Goal: Task Accomplishment & Management: Complete application form

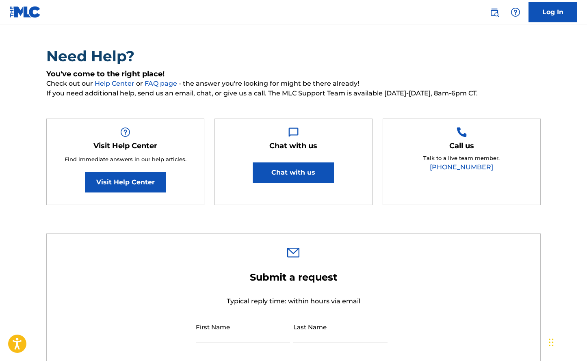
scroll to position [46, 0]
click at [549, 16] on link "Log In" at bounding box center [552, 12] width 49 height 20
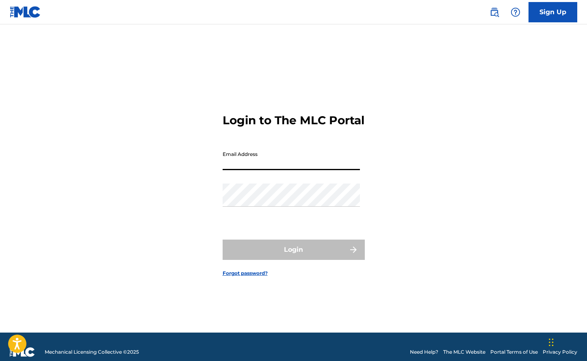
type input "[MEDICAL_DATA][EMAIL_ADDRESS][DOMAIN_NAME]"
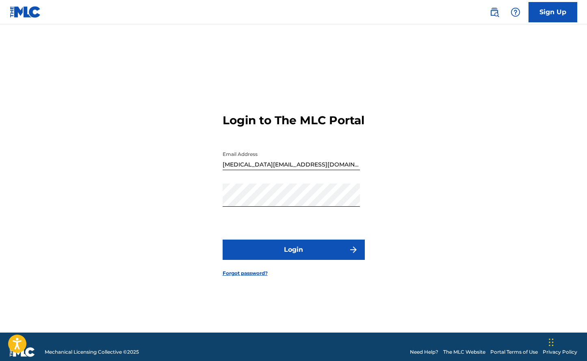
click at [292, 260] on button "Login" at bounding box center [294, 250] width 142 height 20
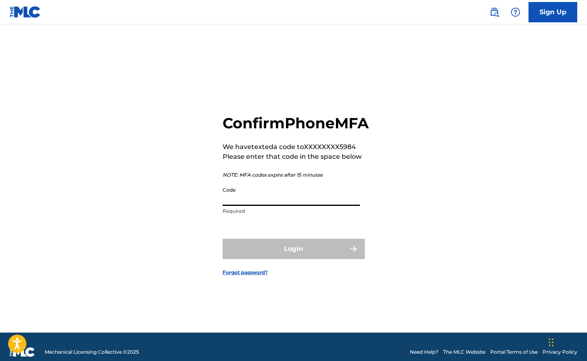
click at [262, 206] on input "Code" at bounding box center [291, 194] width 137 height 23
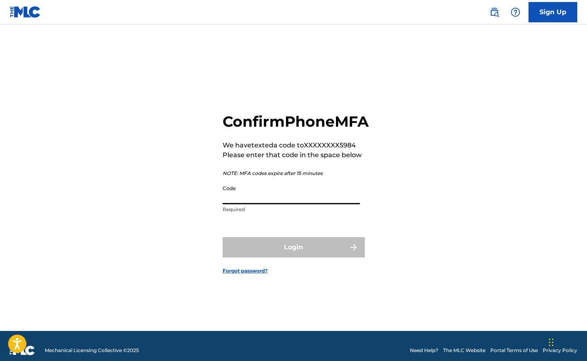
click at [250, 204] on input "Code" at bounding box center [291, 192] width 137 height 23
paste input "571322"
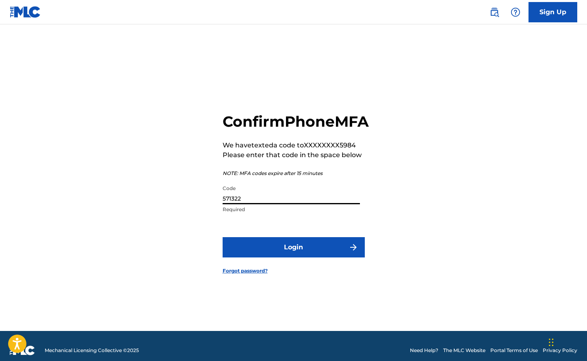
scroll to position [2, 0]
type input "571322"
click at [286, 253] on button "Login" at bounding box center [294, 247] width 142 height 20
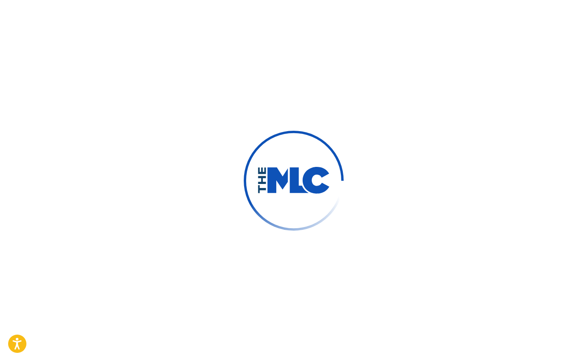
scroll to position [0, 0]
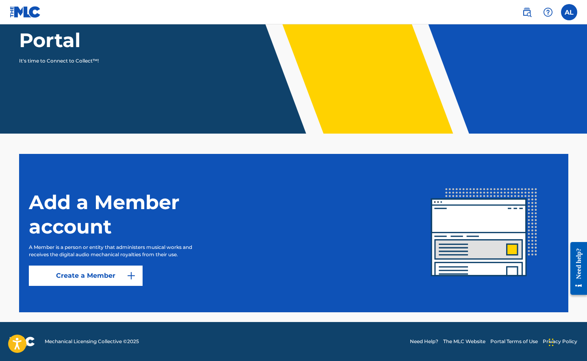
scroll to position [104, 0]
click at [110, 275] on link "Create a Member" at bounding box center [86, 276] width 114 height 20
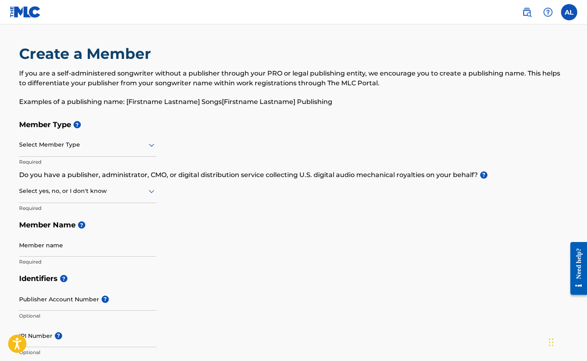
click at [147, 144] on icon at bounding box center [152, 145] width 10 height 10
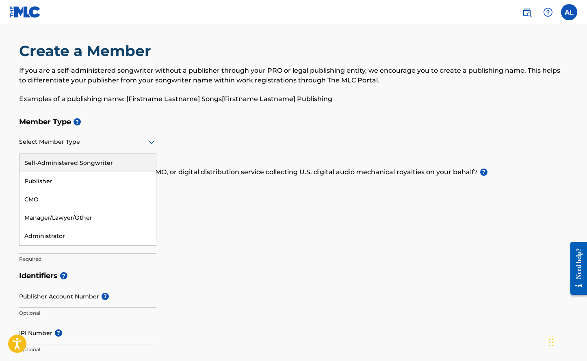
scroll to position [3, 0]
click at [122, 160] on div "Self-Administered Songwriter" at bounding box center [87, 163] width 136 height 18
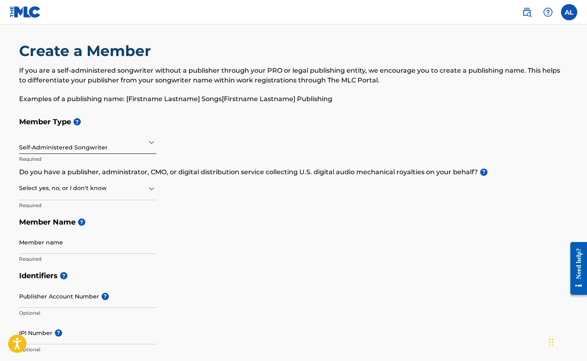
scroll to position [3, 0]
click at [148, 188] on icon at bounding box center [152, 189] width 10 height 10
click at [99, 203] on div "Yes" at bounding box center [87, 209] width 136 height 18
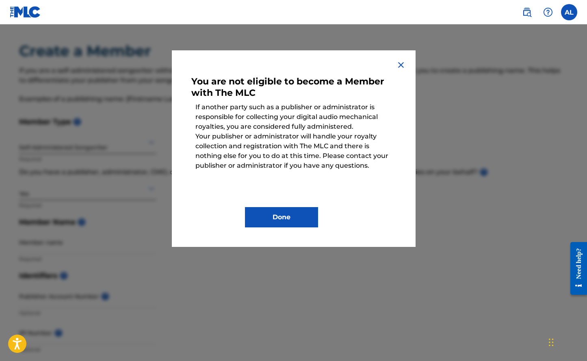
scroll to position [2, 0]
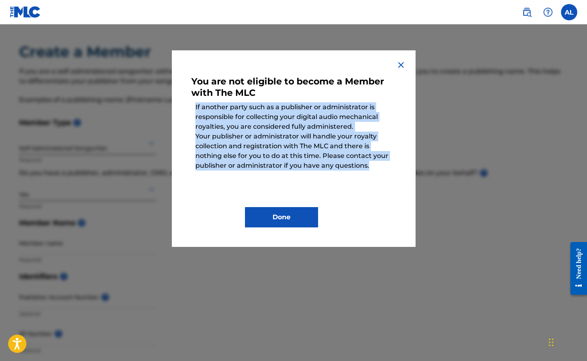
drag, startPoint x: 195, startPoint y: 105, endPoint x: 385, endPoint y: 168, distance: 199.9
click at [385, 168] on div "You are not eligible to become a Member with The MLC If another party such as a…" at bounding box center [293, 149] width 205 height 158
copy div "If another party such as a publisher or administrator is responsible for collec…"
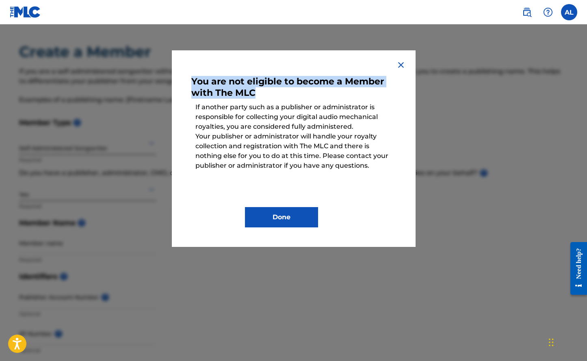
drag, startPoint x: 192, startPoint y: 79, endPoint x: 272, endPoint y: 90, distance: 80.4
click at [272, 90] on h3 "You are not eligible to become a Member with The MLC" at bounding box center [293, 89] width 205 height 26
copy h3 "You are not eligible to become a Member with The MLC"
click at [286, 216] on button "Done" at bounding box center [281, 217] width 73 height 20
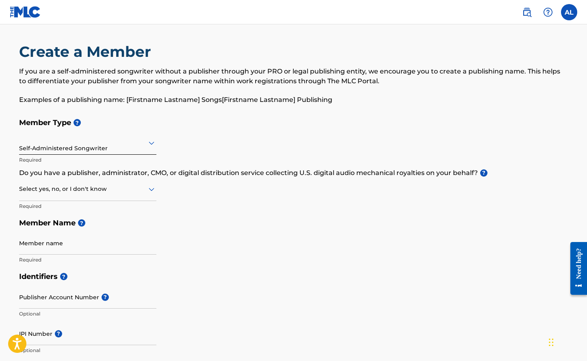
click at [152, 189] on icon at bounding box center [152, 189] width 6 height 3
click at [117, 227] on div "No" at bounding box center [87, 228] width 136 height 18
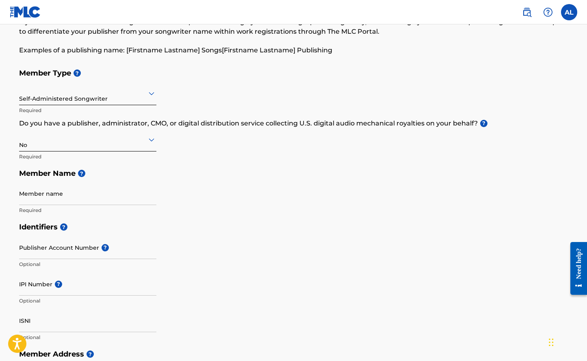
scroll to position [54, 0]
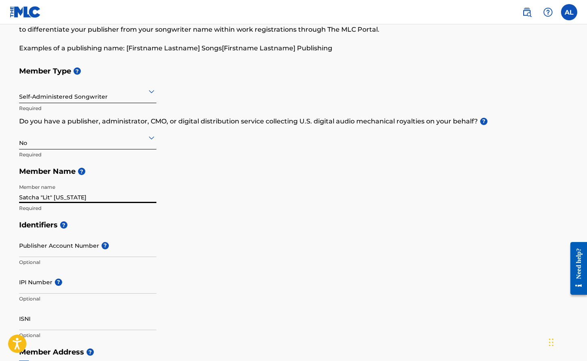
click at [54, 197] on input "Satcha "Lit" [US_STATE]" at bounding box center [87, 191] width 137 height 23
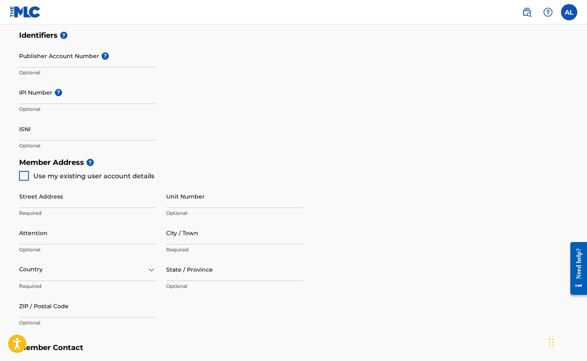
scroll to position [244, 0]
type input "Satcha "Lit" [US_STATE]"
click at [20, 172] on div at bounding box center [24, 175] width 10 height 10
type input "[STREET_ADDRESS]"
type input "Vallejo"
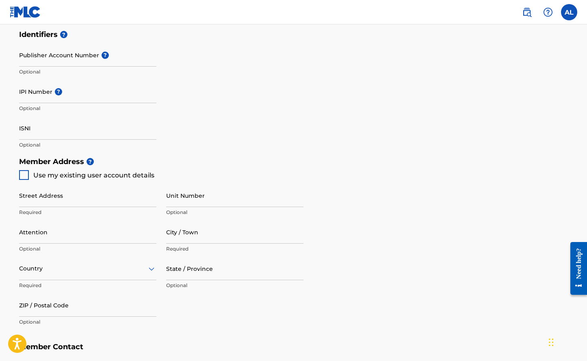
type input "94589"
type input "415"
type input "2995984"
type input "[MEDICAL_DATA][EMAIL_ADDRESS][DOMAIN_NAME]"
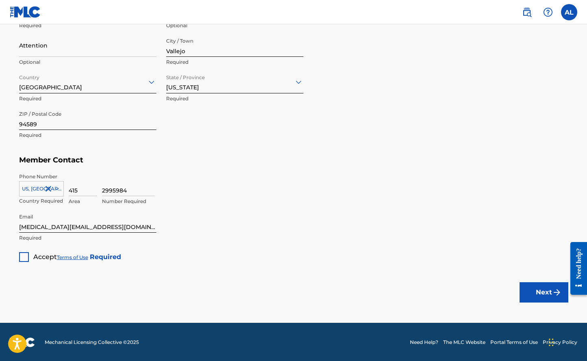
scroll to position [431, 0]
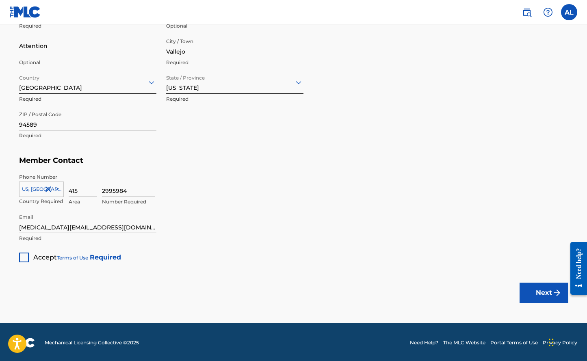
click at [24, 256] on div at bounding box center [24, 258] width 10 height 10
click at [539, 289] on button "Next" at bounding box center [543, 293] width 49 height 20
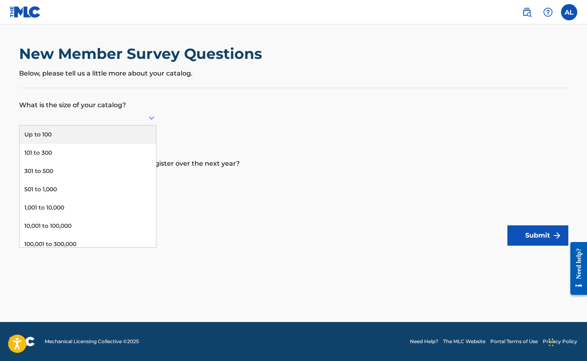
click at [152, 121] on icon at bounding box center [152, 118] width 10 height 10
click at [75, 140] on div "Up to 100" at bounding box center [87, 135] width 136 height 18
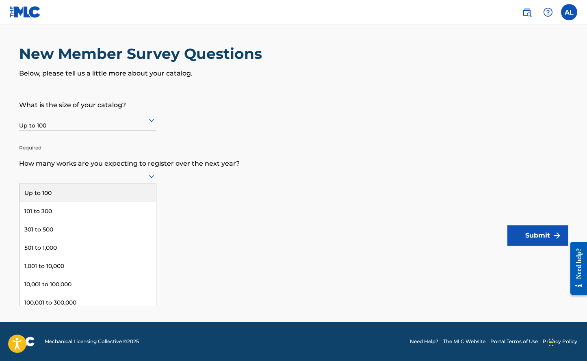
click at [151, 180] on icon at bounding box center [152, 176] width 10 height 10
click at [108, 201] on div "Up to 100" at bounding box center [87, 193] width 136 height 18
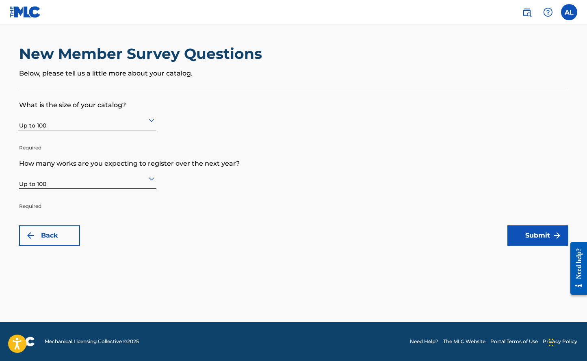
click at [530, 234] on button "Submit" at bounding box center [537, 235] width 61 height 20
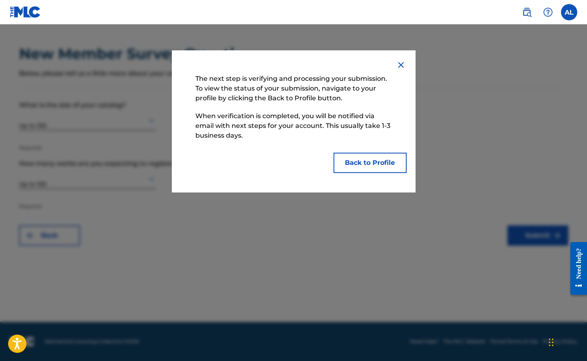
click at [368, 164] on button "Back to Profile" at bounding box center [369, 163] width 73 height 20
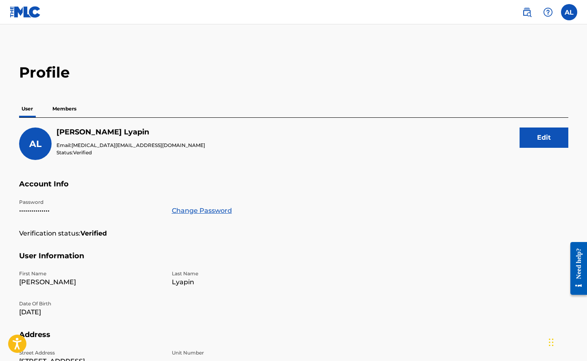
click at [34, 144] on span "AL" at bounding box center [35, 144] width 12 height 11
click at [569, 14] on label at bounding box center [569, 12] width 16 height 16
click at [569, 12] on input "AL [PERSON_NAME] [MEDICAL_DATA][EMAIL_ADDRESS][DOMAIN_NAME] Notification Prefer…" at bounding box center [569, 12] width 0 height 0
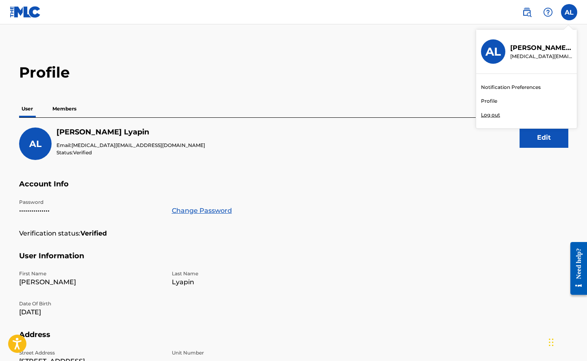
click at [496, 89] on link "Notification Preferences" at bounding box center [511, 87] width 60 height 7
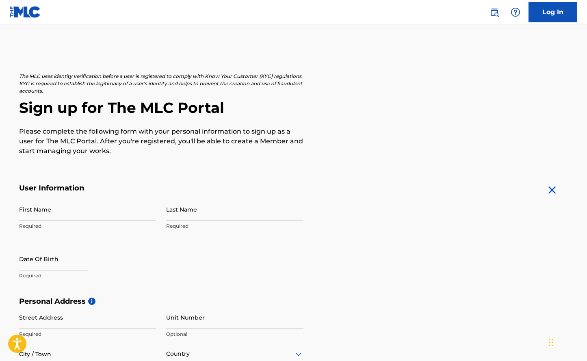
scroll to position [5, 0]
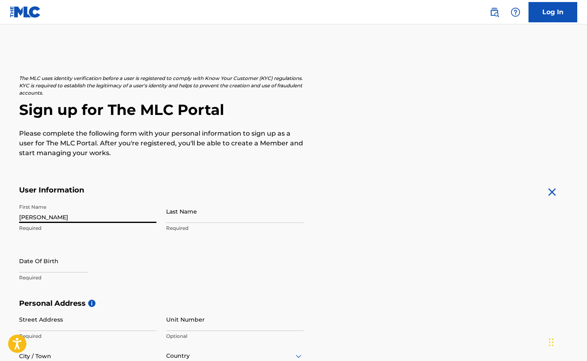
type input "[PERSON_NAME]"
type input "Lyapin"
select select "7"
select select "2025"
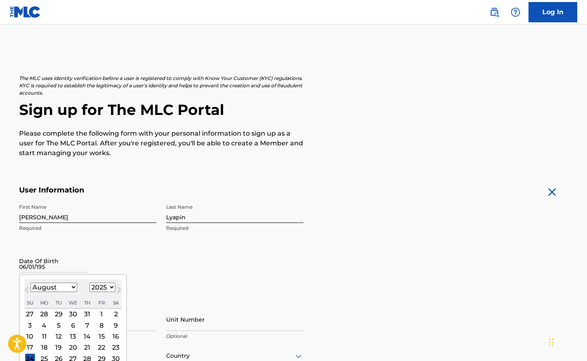
type input "06/01/1956"
click at [249, 258] on div "First Name Aleksandr Required Last Name Lyapin Required Date Of Birth Previous …" at bounding box center [161, 249] width 284 height 99
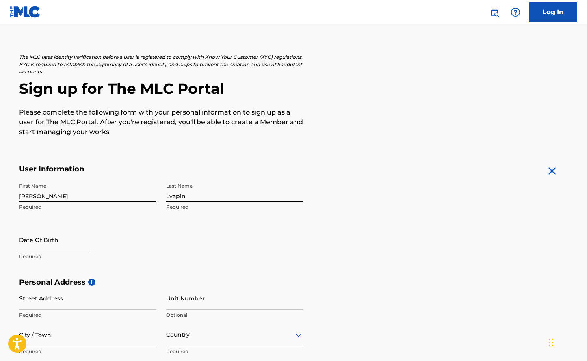
scroll to position [26, 0]
select select "7"
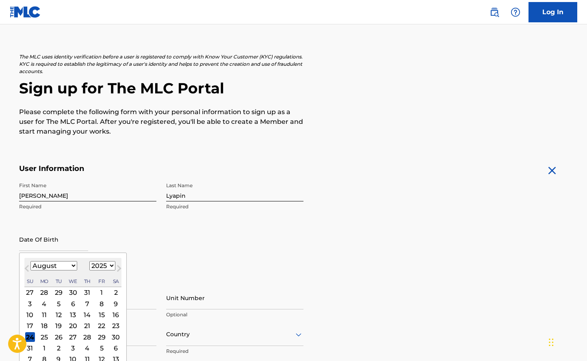
click at [42, 239] on input "text" at bounding box center [53, 239] width 69 height 23
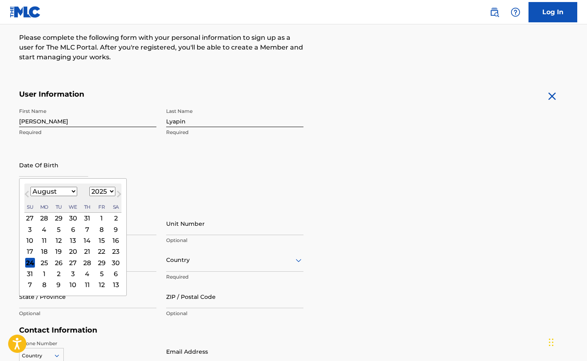
scroll to position [106, 0]
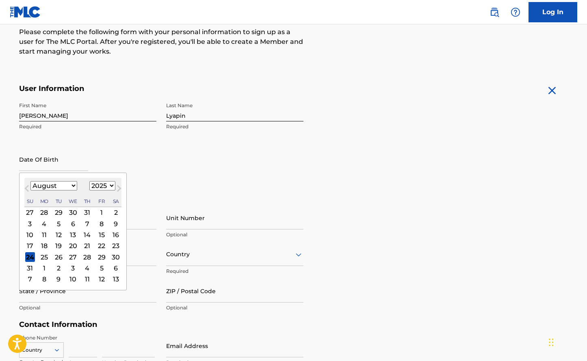
select select "1956"
select select "5"
click at [97, 212] on div "1" at bounding box center [102, 213] width 10 height 10
type input "June 1 1956"
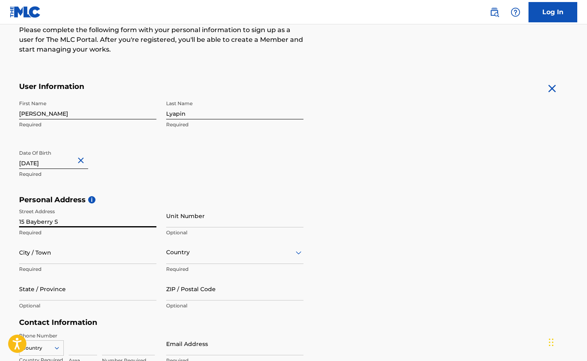
type input "15 Bayberry St"
type input "15"
type input "Bayberry St"
type input "Vallejo"
type input "[GEOGRAPHIC_DATA]"
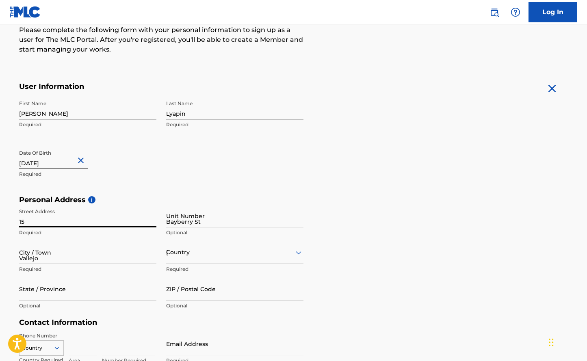
type input "CA"
type input "94589"
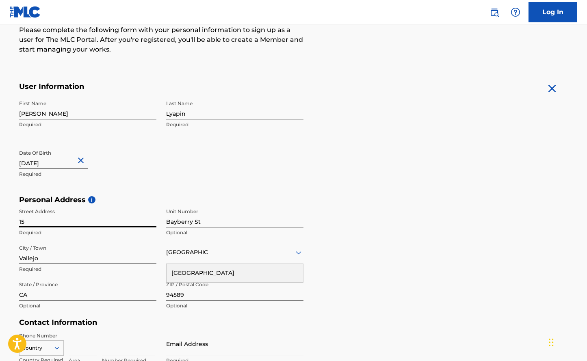
type input "[GEOGRAPHIC_DATA]"
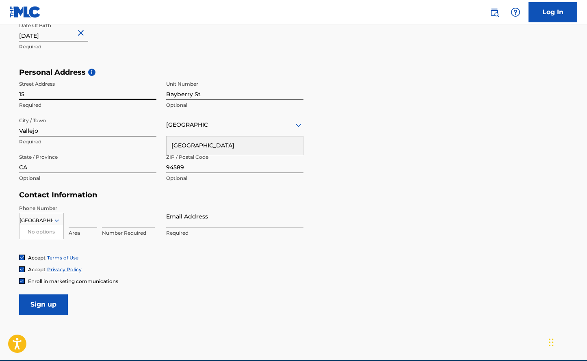
scroll to position [237, 0]
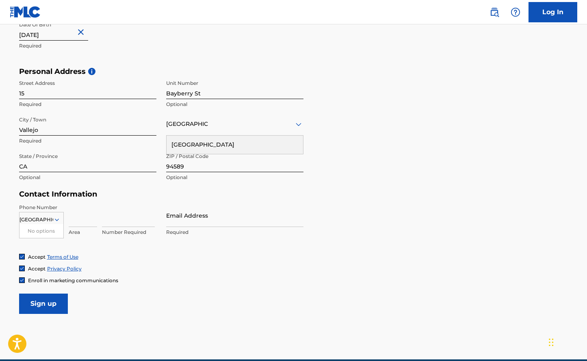
click at [78, 219] on input at bounding box center [83, 215] width 28 height 23
type input "415"
click at [87, 220] on input "4152995984" at bounding box center [83, 215] width 28 height 23
type input "415"
click at [122, 217] on input at bounding box center [128, 215] width 53 height 23
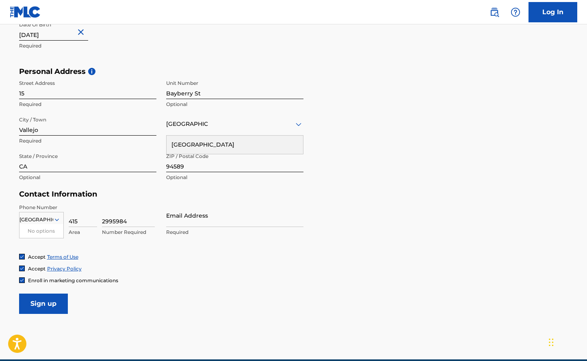
type input "2995984"
click at [108, 247] on div "Phone Number United States No options Country Required 415 Area 2995984 Number …" at bounding box center [161, 229] width 284 height 50
type input "[MEDICAL_DATA][EMAIL_ADDRESS][DOMAIN_NAME]"
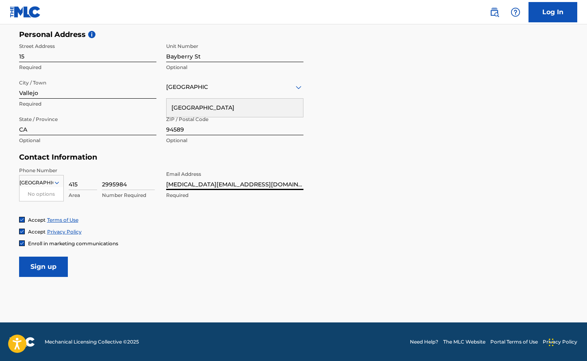
scroll to position [273, 0]
click at [38, 268] on input "Sign up" at bounding box center [43, 267] width 49 height 20
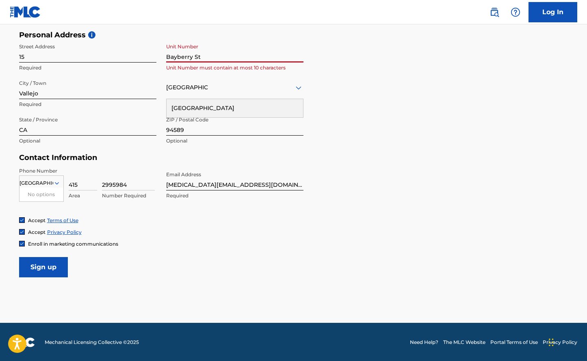
click at [225, 52] on input "Bayberry St" at bounding box center [234, 50] width 137 height 23
click at [213, 56] on input "Bayberry St" at bounding box center [234, 50] width 137 height 23
type input "B"
click at [92, 58] on input "15" at bounding box center [87, 50] width 137 height 23
click at [185, 60] on input "15" at bounding box center [234, 50] width 137 height 23
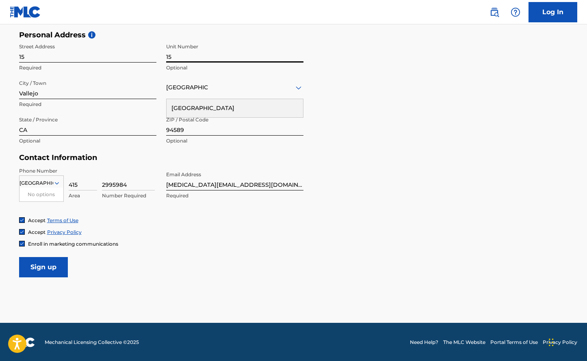
type input "1"
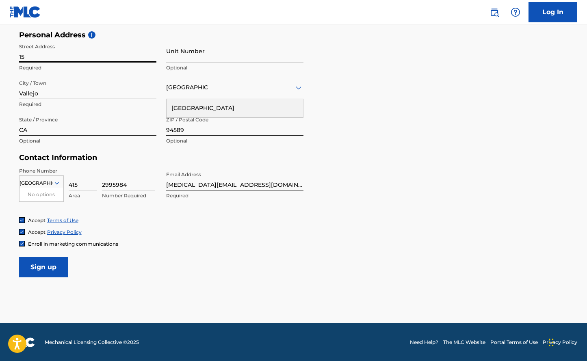
click at [41, 57] on input "15" at bounding box center [87, 50] width 137 height 23
type input "[STREET_ADDRESS]"
click at [43, 266] on input "Sign up" at bounding box center [43, 267] width 49 height 20
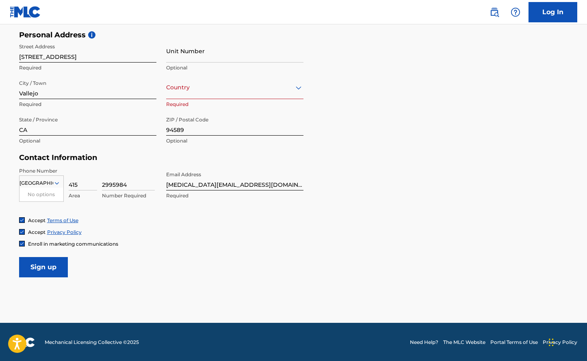
click at [41, 267] on input "Sign up" at bounding box center [43, 267] width 49 height 20
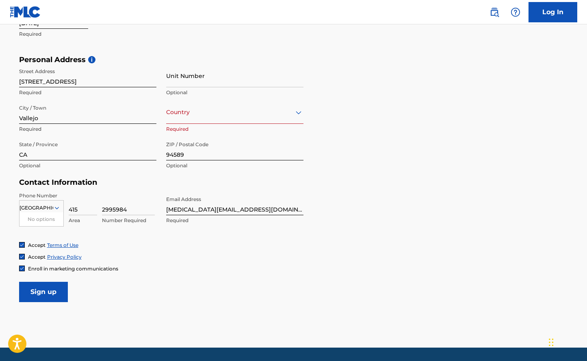
scroll to position [248, 0]
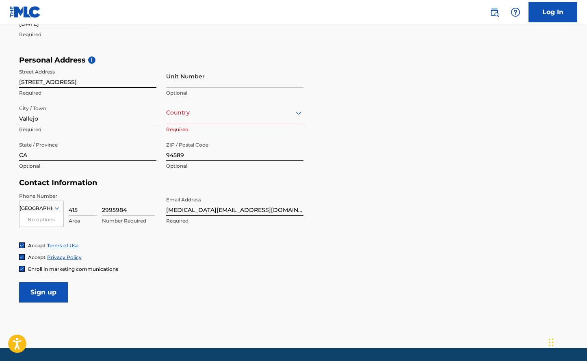
click at [50, 289] on input "Sign up" at bounding box center [43, 292] width 49 height 20
click at [204, 118] on div "Country" at bounding box center [234, 112] width 137 height 23
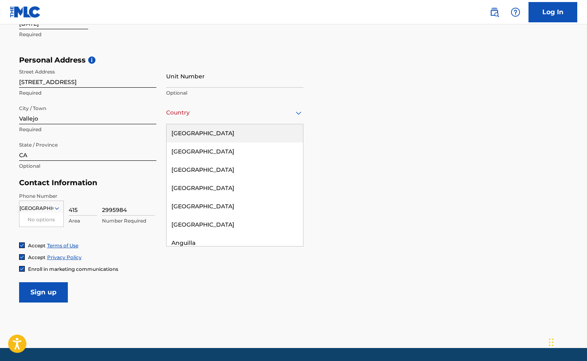
click at [200, 133] on div "[GEOGRAPHIC_DATA]" at bounding box center [235, 133] width 136 height 18
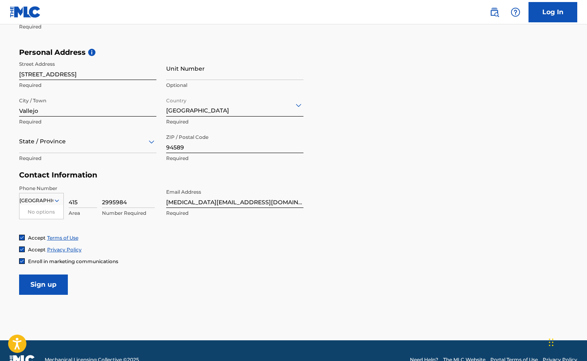
scroll to position [255, 0]
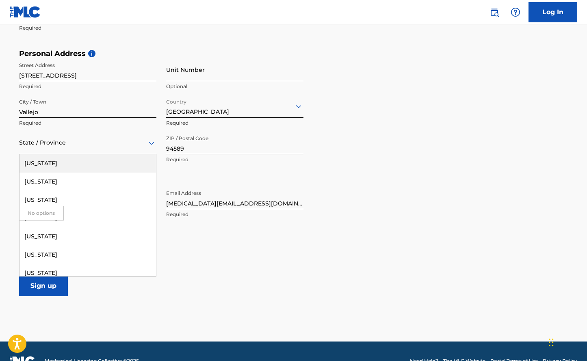
click at [152, 141] on icon at bounding box center [152, 143] width 10 height 10
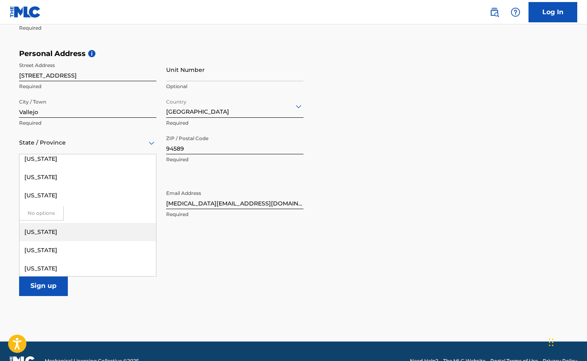
scroll to position [5, 0]
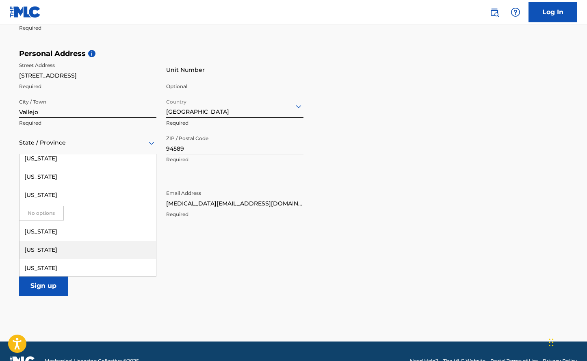
click at [92, 247] on div "[US_STATE]" at bounding box center [87, 250] width 136 height 18
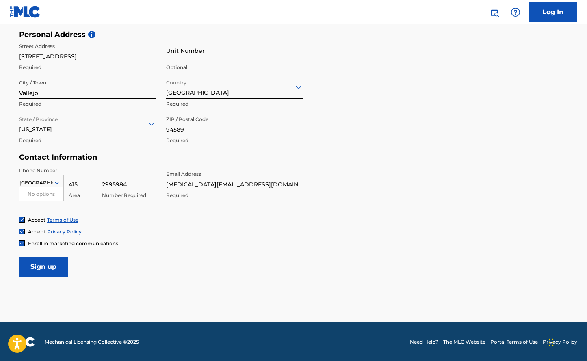
scroll to position [273, 0]
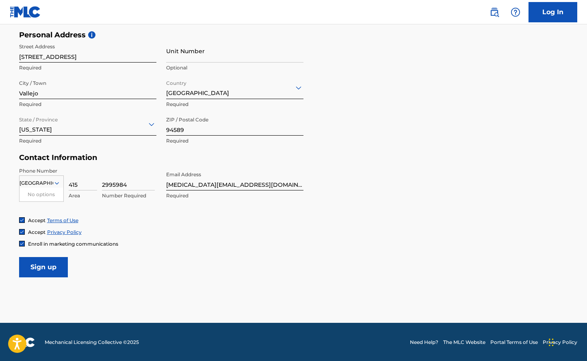
click at [33, 268] on input "Sign up" at bounding box center [43, 267] width 49 height 20
click at [46, 269] on input "Sign up" at bounding box center [43, 267] width 49 height 20
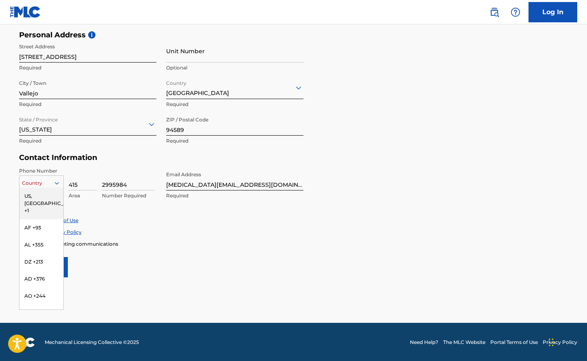
click at [56, 181] on icon at bounding box center [56, 183] width 7 height 7
click at [42, 195] on div "US, [GEOGRAPHIC_DATA] +1" at bounding box center [41, 204] width 44 height 32
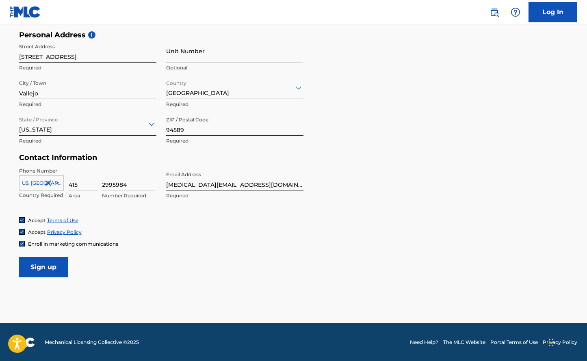
click at [47, 269] on input "Sign up" at bounding box center [43, 267] width 49 height 20
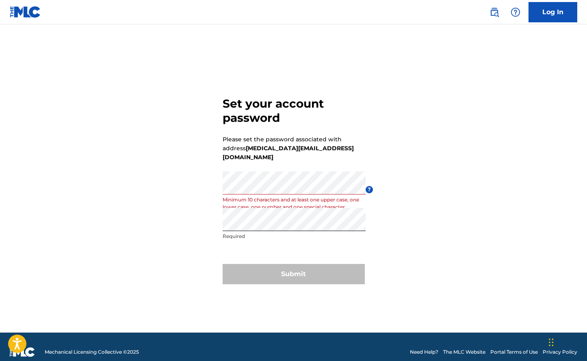
click at [402, 200] on div "Set your account password Please set the password associated with address retin…" at bounding box center [293, 189] width 569 height 288
click at [294, 271] on div "Submit" at bounding box center [294, 274] width 142 height 20
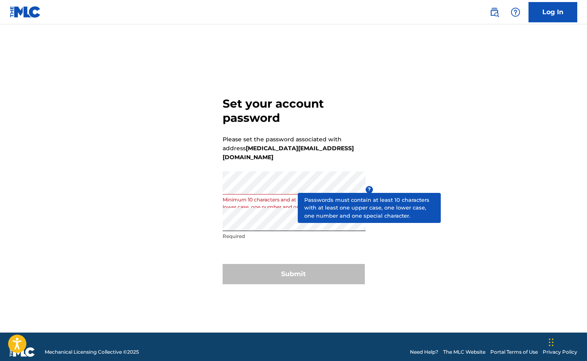
click at [368, 186] on span "?" at bounding box center [369, 189] width 7 height 7
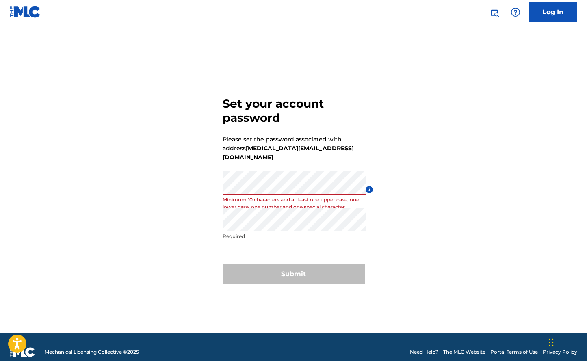
click at [260, 196] on p "Minimum 10 characters and at least one upper case, one lower case, one number a…" at bounding box center [294, 203] width 143 height 15
click at [292, 272] on div "Submit" at bounding box center [294, 274] width 142 height 20
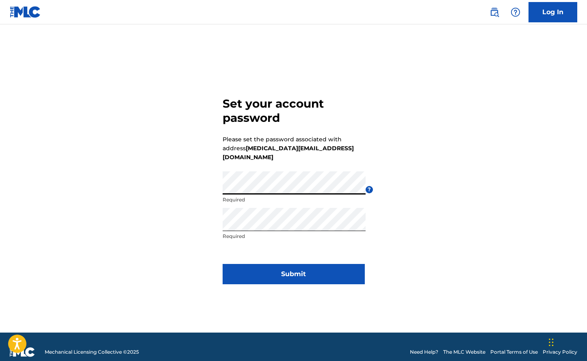
click at [280, 184] on div "Set your account password Please set the password associated with address retin…" at bounding box center [293, 189] width 569 height 288
click at [293, 269] on button "Submit" at bounding box center [294, 274] width 142 height 20
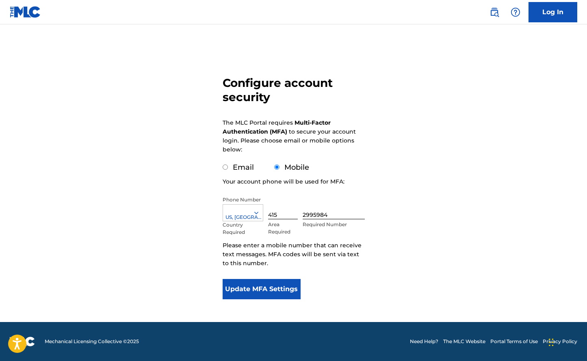
scroll to position [30, 0]
click at [257, 290] on button "Update MFA Settings" at bounding box center [262, 289] width 78 height 20
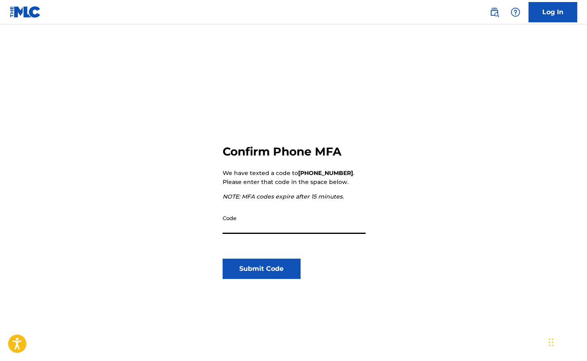
click at [256, 231] on input "Code" at bounding box center [294, 222] width 143 height 23
click at [314, 323] on div "Confirm Phone MFA We have texted a code to +1 (415) 2995984 . Please enter that…" at bounding box center [294, 250] width 142 height 288
click at [254, 226] on input "Code" at bounding box center [294, 222] width 143 height 23
paste input "744613"
type input "744613"
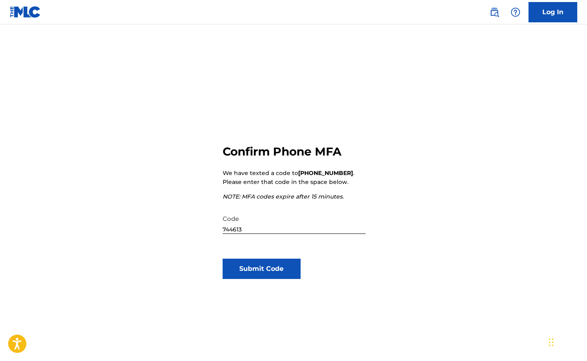
click at [260, 266] on button "Submit Code" at bounding box center [262, 269] width 78 height 20
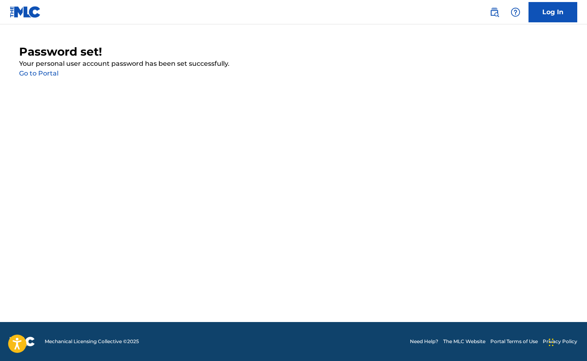
click at [41, 74] on link "Go to Portal" at bounding box center [38, 73] width 39 height 8
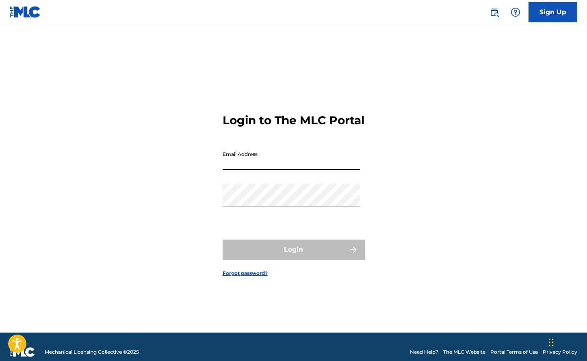
type input "[MEDICAL_DATA][EMAIL_ADDRESS][DOMAIN_NAME]"
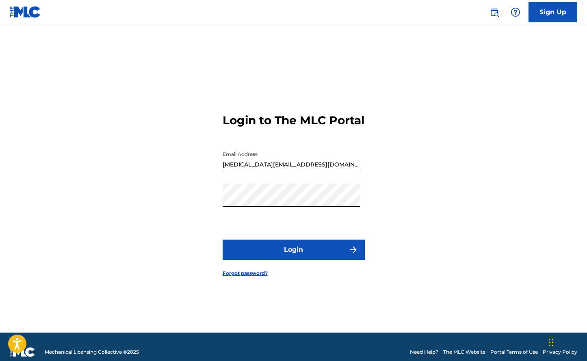
click at [294, 256] on button "Login" at bounding box center [294, 250] width 142 height 20
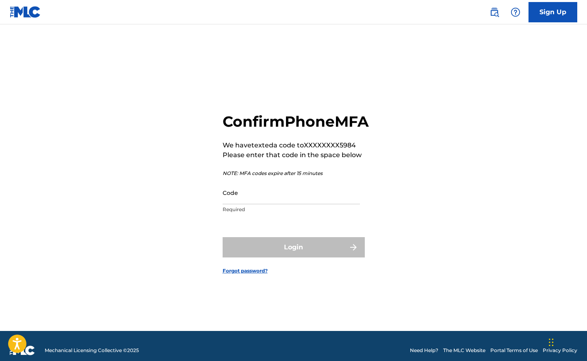
scroll to position [2, 0]
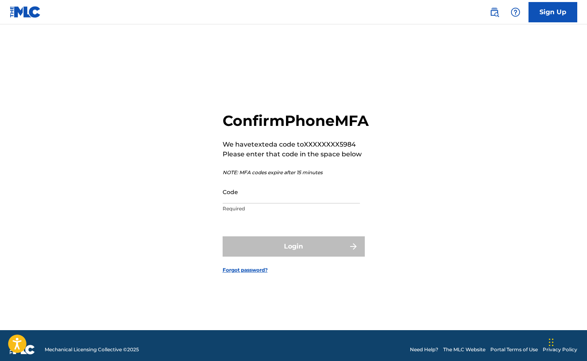
click at [269, 203] on input "Code" at bounding box center [291, 191] width 137 height 23
paste input "035808"
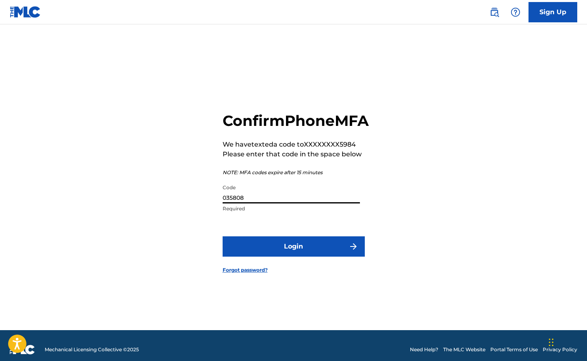
type input "035808"
click at [292, 254] on button "Login" at bounding box center [294, 246] width 142 height 20
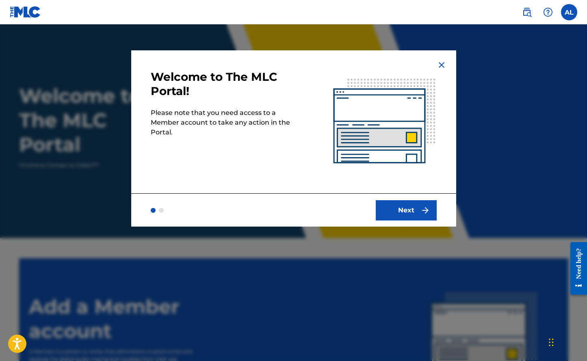
scroll to position [1, 0]
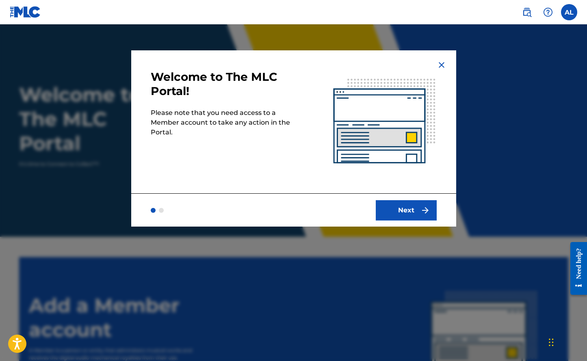
click at [403, 211] on button "Next" at bounding box center [406, 210] width 61 height 20
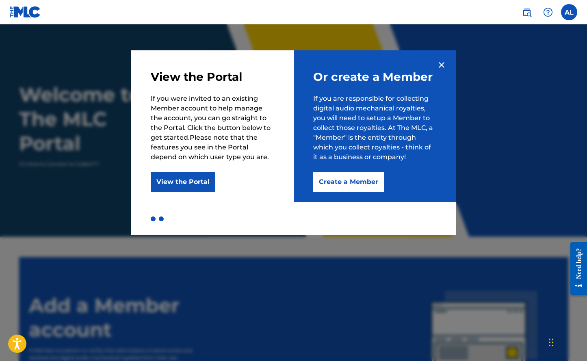
scroll to position [3, 0]
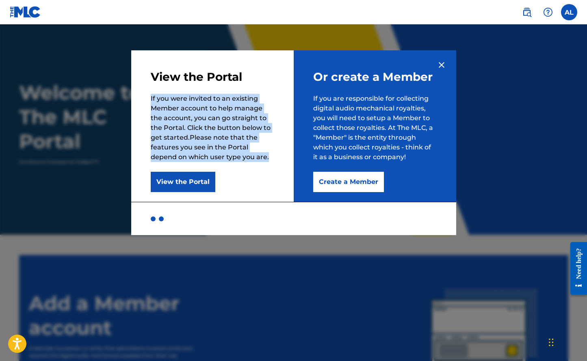
drag, startPoint x: 151, startPoint y: 97, endPoint x: 253, endPoint y: 154, distance: 116.9
click at [253, 154] on p "If you were invited to an existing Member account to help manage the account, y…" at bounding box center [212, 128] width 123 height 68
copy p "If you were invited to an existing Member account to help manage the account, y…"
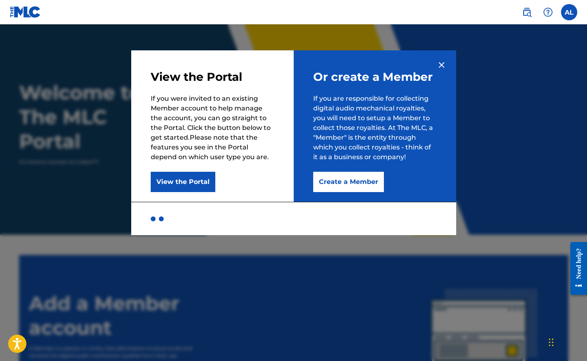
click at [408, 175] on div "Or create a Member If you are responsible for collecting digital audio mechanic…" at bounding box center [375, 126] width 162 height 152
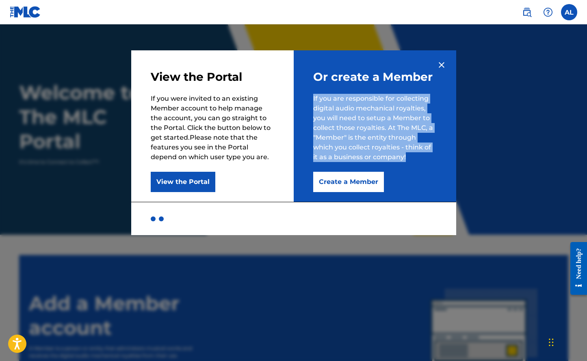
drag, startPoint x: 312, startPoint y: 96, endPoint x: 425, endPoint y: 155, distance: 127.7
click at [425, 155] on div "Or create a Member If you are responsible for collecting digital audio mechanic…" at bounding box center [375, 126] width 162 height 152
copy p "If you are responsible for collecting digital audio mechanical royalties, you w…"
click at [347, 183] on button "Create a Member" at bounding box center [348, 182] width 71 height 20
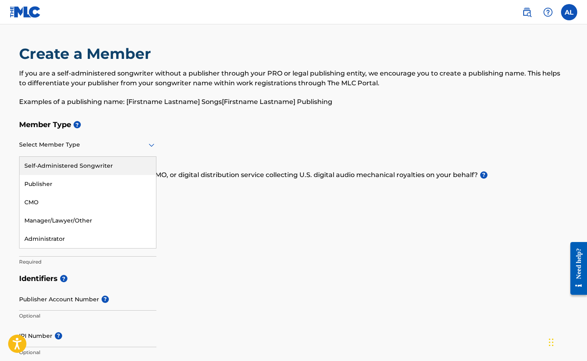
click at [149, 145] on icon at bounding box center [152, 145] width 6 height 3
click at [115, 162] on div "Self-Administered Songwriter" at bounding box center [87, 166] width 136 height 18
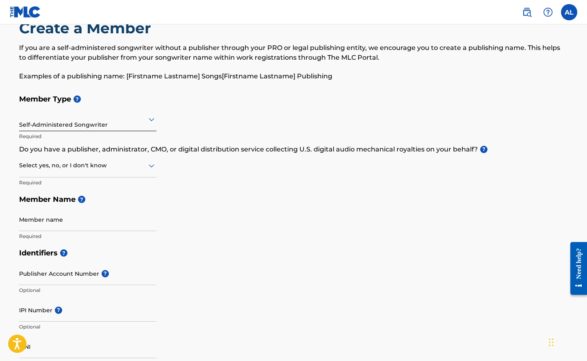
scroll to position [26, 0]
click at [150, 165] on icon at bounding box center [152, 165] width 6 height 3
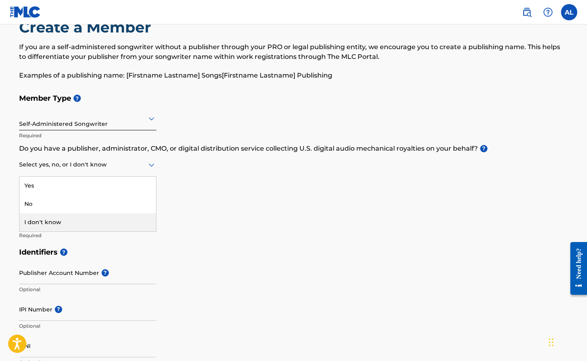
click at [110, 219] on div "I don't know" at bounding box center [87, 222] width 136 height 18
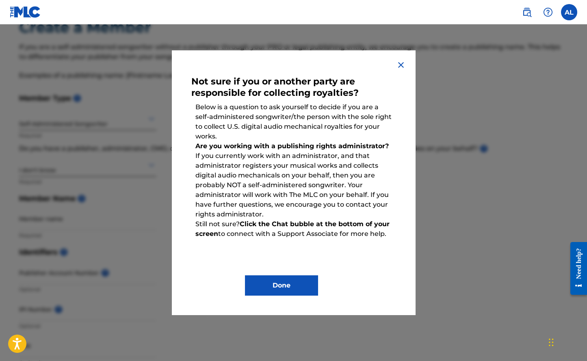
click at [282, 285] on button "Done" at bounding box center [281, 285] width 73 height 20
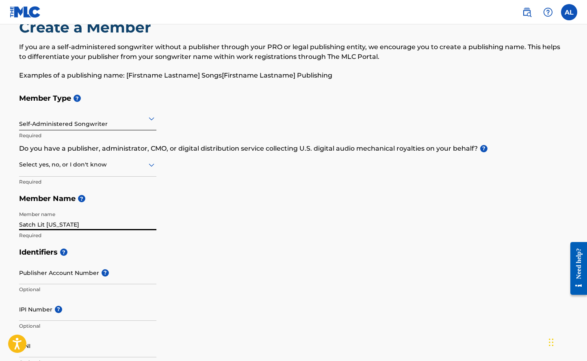
click at [37, 224] on input "Satch Lit Colorado" at bounding box center [87, 218] width 137 height 23
type input "Satch "Lit" Colorado"
click at [259, 209] on div "Member Type ? Self-Administered Songwriter Required Do you have a publisher, ad…" at bounding box center [293, 167] width 549 height 154
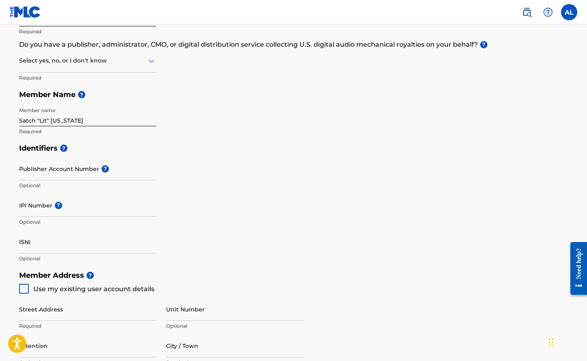
scroll to position [131, 0]
click at [23, 287] on div at bounding box center [24, 289] width 10 height 10
type input "[STREET_ADDRESS]"
type input "Vallejo"
type input "94589"
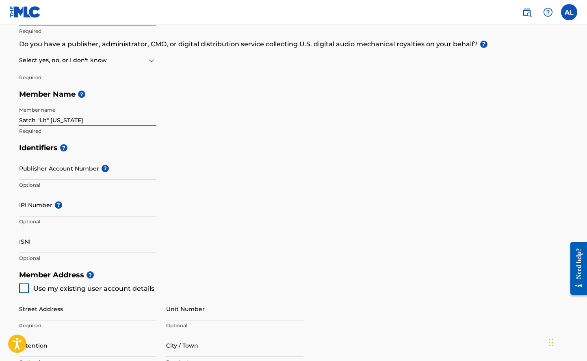
type input "415"
type input "2995984"
type input "[MEDICAL_DATA][EMAIL_ADDRESS][DOMAIN_NAME]"
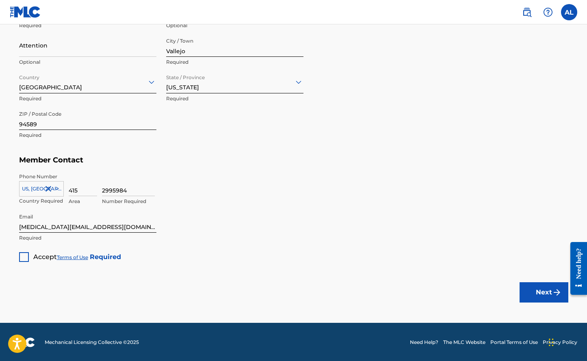
scroll to position [431, 0]
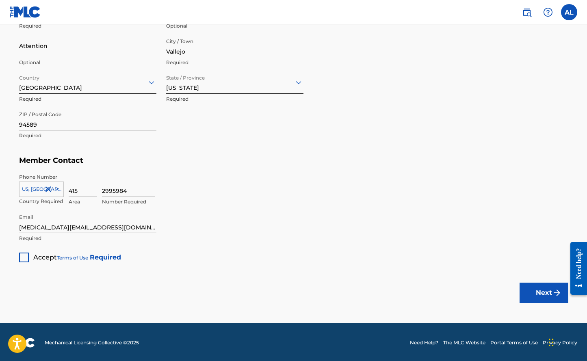
click at [26, 255] on div at bounding box center [24, 258] width 10 height 10
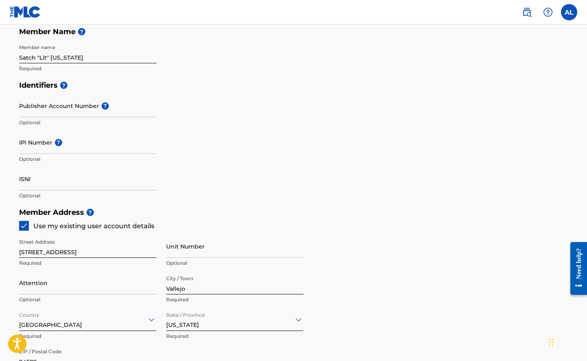
scroll to position [194, 0]
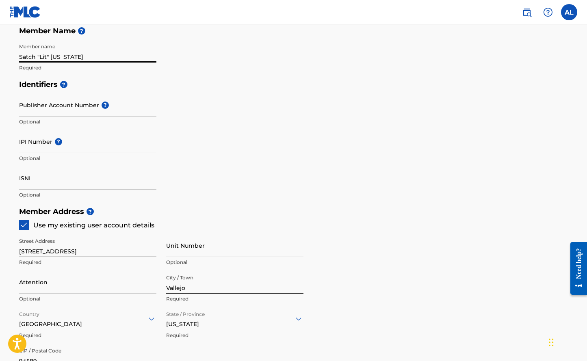
click at [35, 57] on input "Satch "Lit" Colorado" at bounding box center [87, 50] width 137 height 23
type input "Satcha "Lit" [US_STATE]"
click at [256, 81] on h5 "Identifiers ?" at bounding box center [293, 84] width 549 height 17
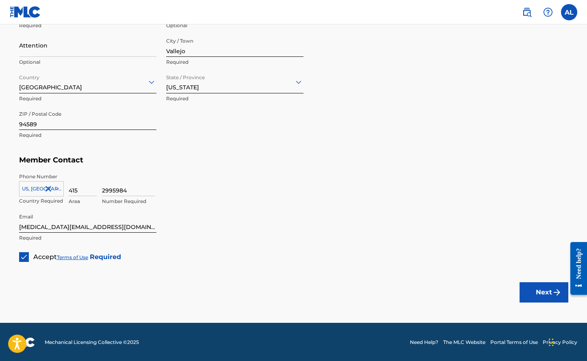
scroll to position [431, 0]
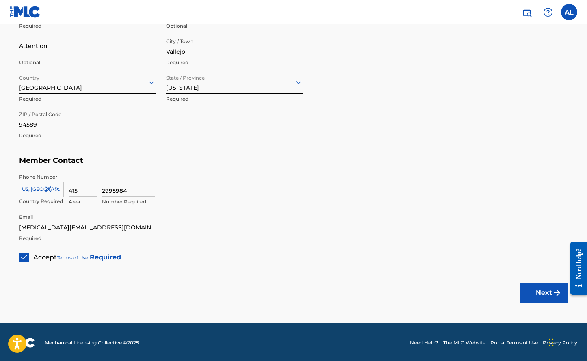
click at [532, 290] on button "Next" at bounding box center [543, 293] width 49 height 20
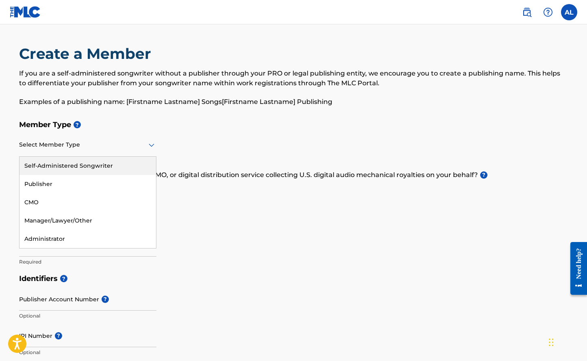
click at [147, 147] on icon at bounding box center [152, 145] width 10 height 10
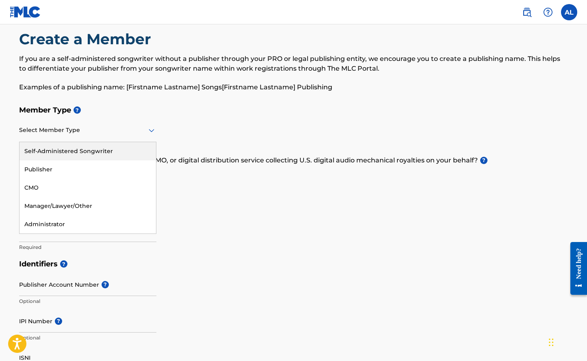
click at [117, 158] on div "Self-Administered Songwriter" at bounding box center [87, 151] width 136 height 18
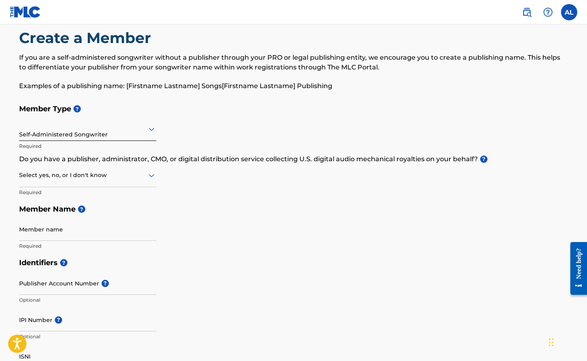
scroll to position [16, 0]
click at [151, 175] on icon at bounding box center [152, 176] width 10 height 10
click at [120, 194] on div "Yes" at bounding box center [87, 196] width 136 height 18
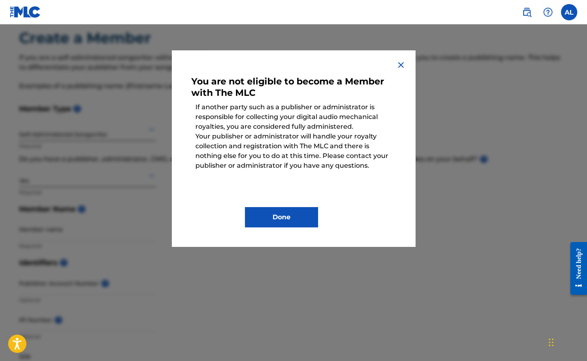
click at [272, 213] on button "Done" at bounding box center [281, 217] width 73 height 20
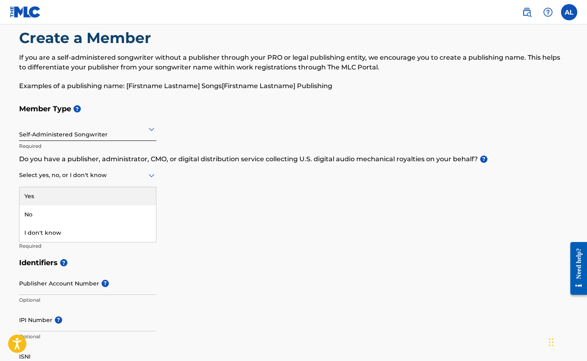
click at [152, 175] on icon at bounding box center [152, 175] width 6 height 3
click at [114, 196] on div "Yes" at bounding box center [87, 196] width 136 height 18
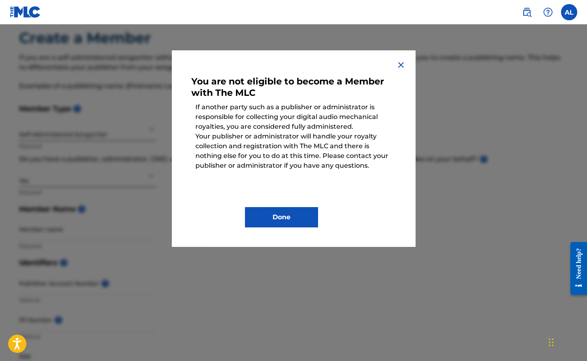
click at [281, 213] on button "Done" at bounding box center [281, 217] width 73 height 20
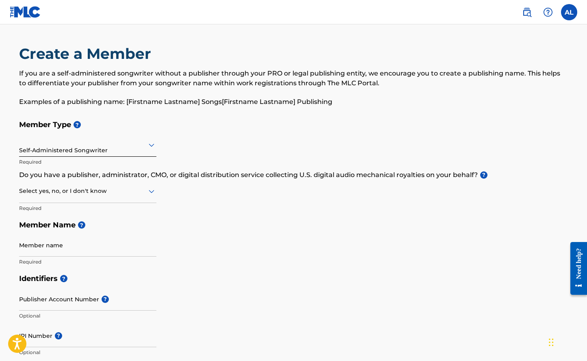
scroll to position [0, 0]
click at [139, 149] on div at bounding box center [87, 145] width 137 height 10
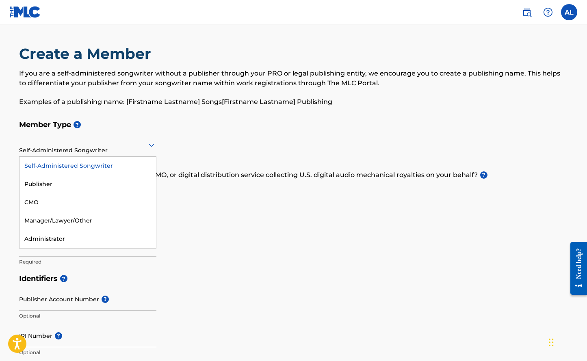
click at [103, 165] on div "Self-Administered Songwriter" at bounding box center [87, 166] width 136 height 18
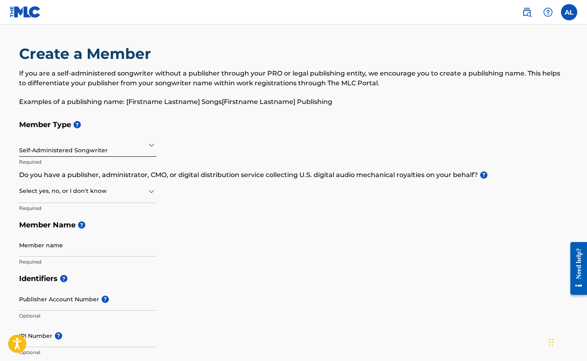
click at [150, 191] on icon at bounding box center [152, 191] width 6 height 3
click at [87, 212] on div "Yes" at bounding box center [87, 212] width 136 height 18
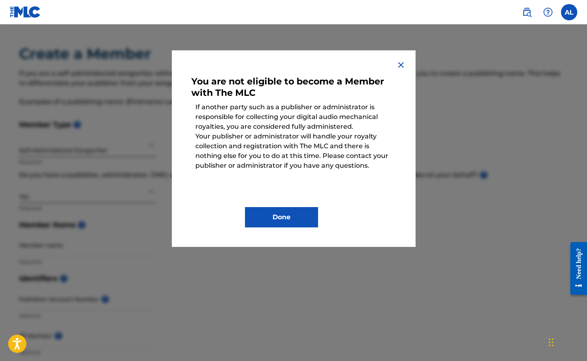
click at [287, 216] on button "Done" at bounding box center [281, 217] width 73 height 20
